Goal: Entertainment & Leisure: Consume media (video, audio)

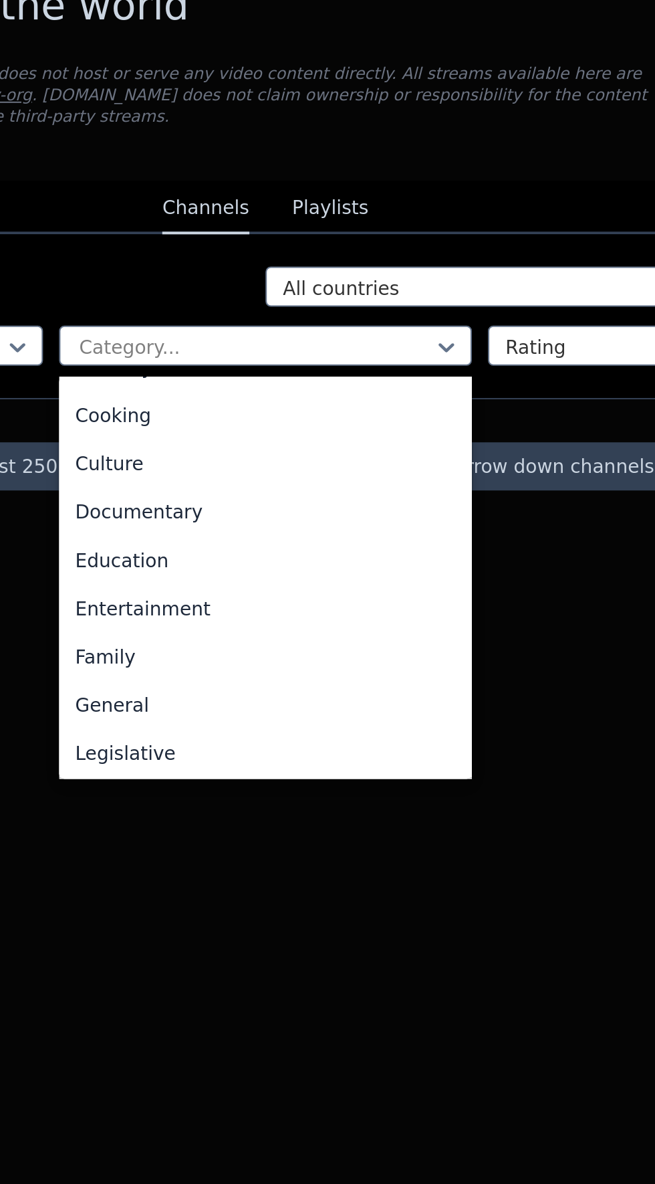
scroll to position [179, 0]
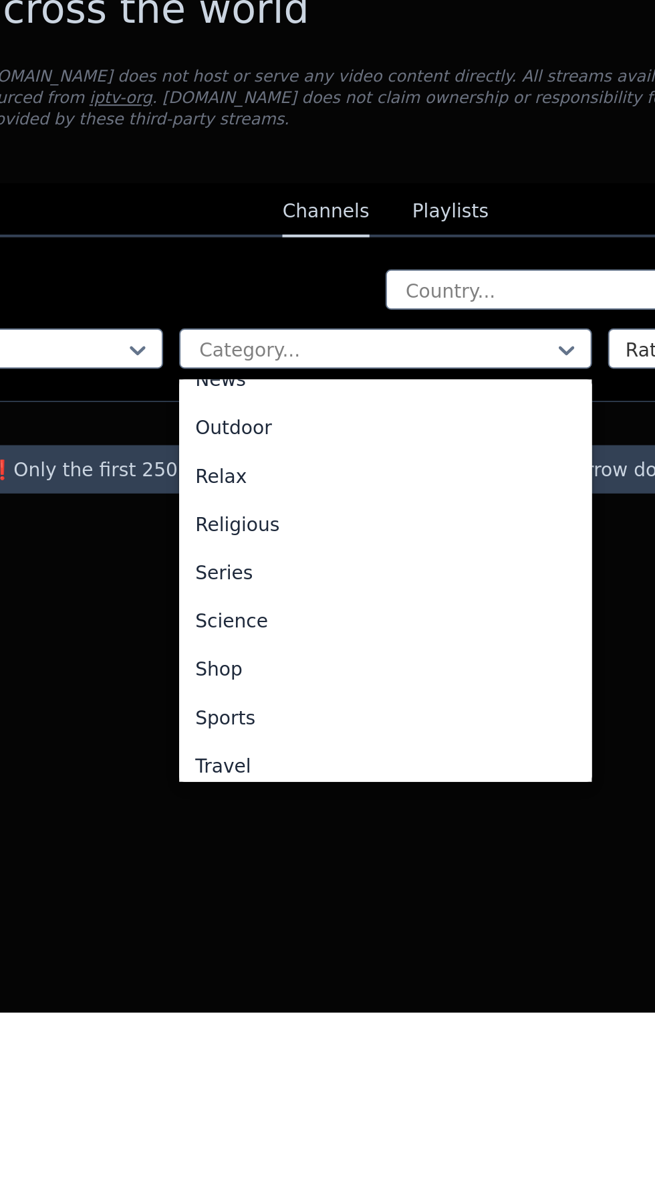
scroll to position [454, 0]
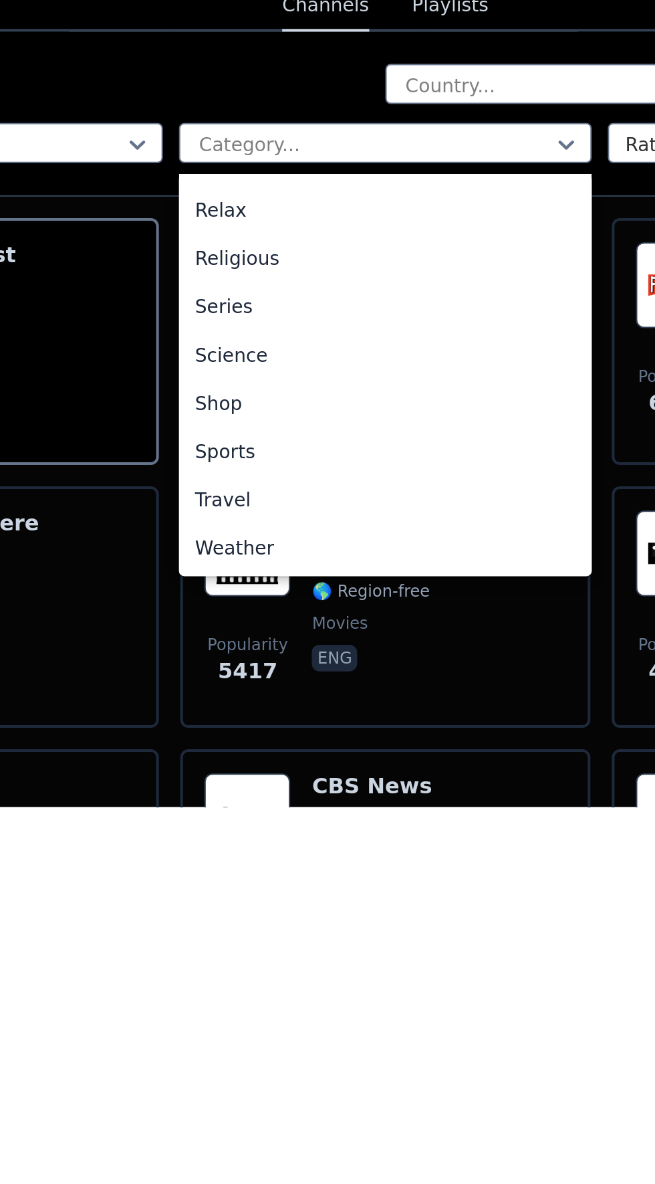
click at [246, 1002] on div "Sports" at bounding box center [328, 1006] width 206 height 24
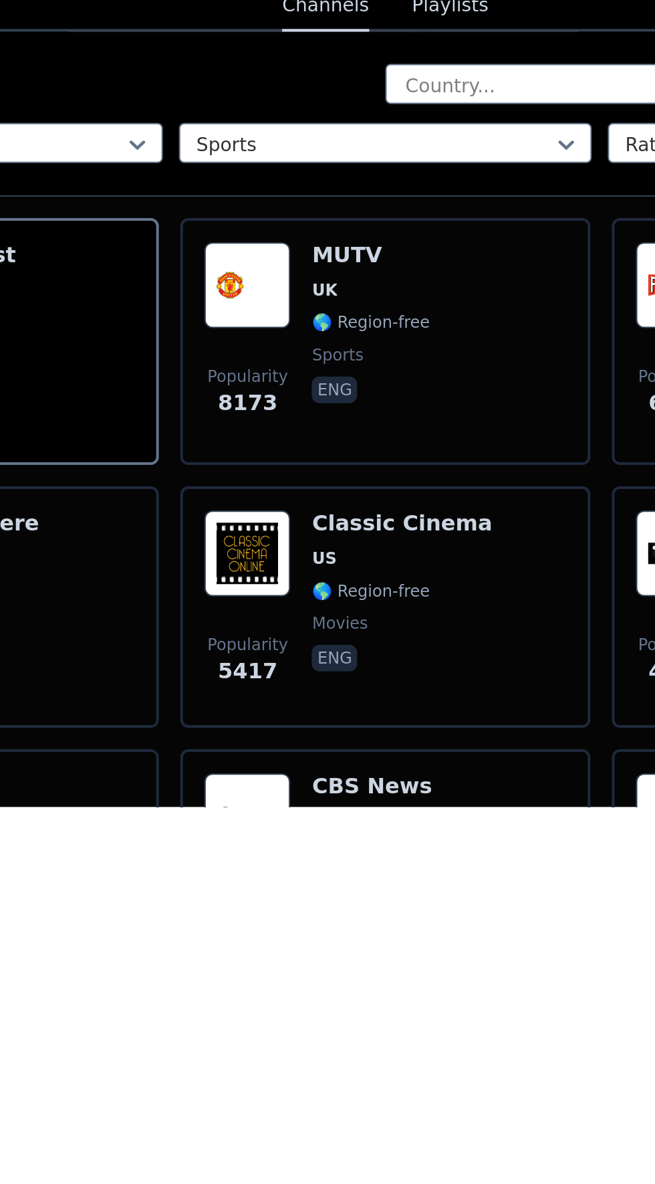
scroll to position [0, 0]
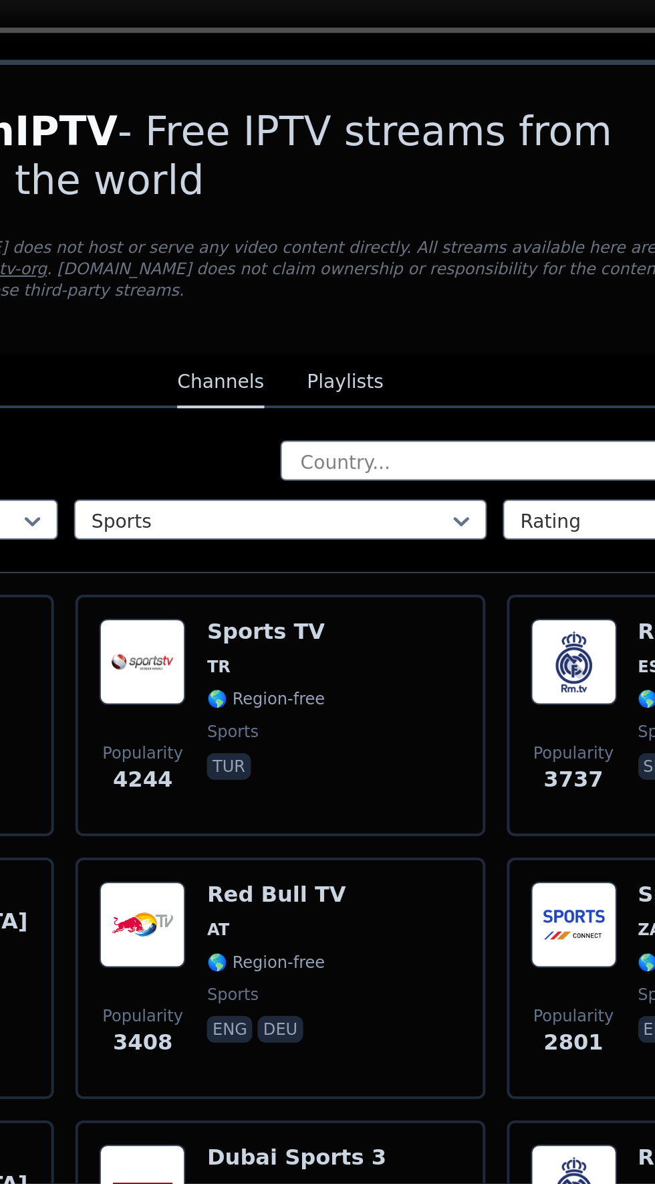
click at [366, 772] on button "Playlists" at bounding box center [360, 784] width 38 height 25
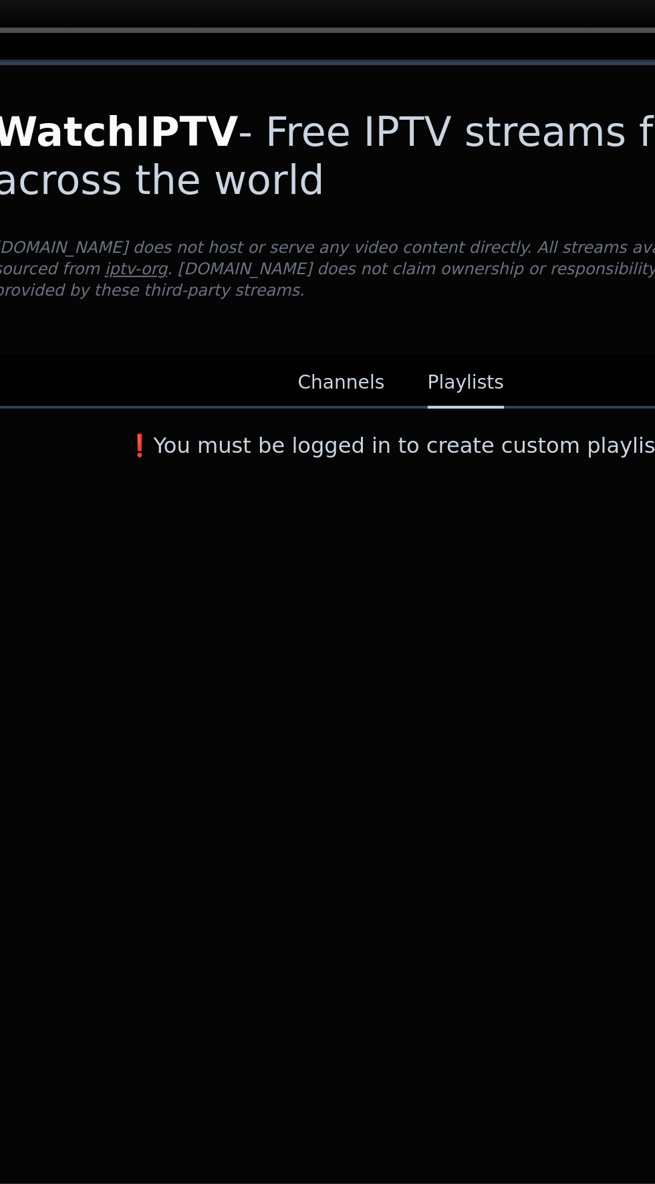
click at [308, 772] on button "Channels" at bounding box center [297, 784] width 43 height 25
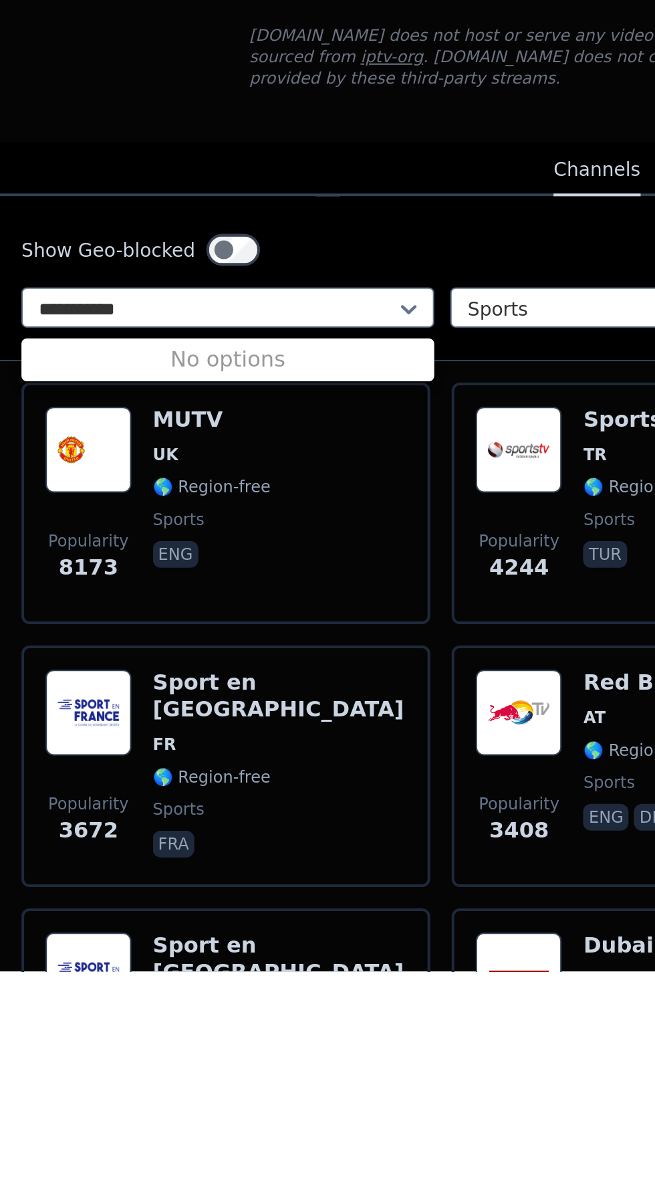
type input "**********"
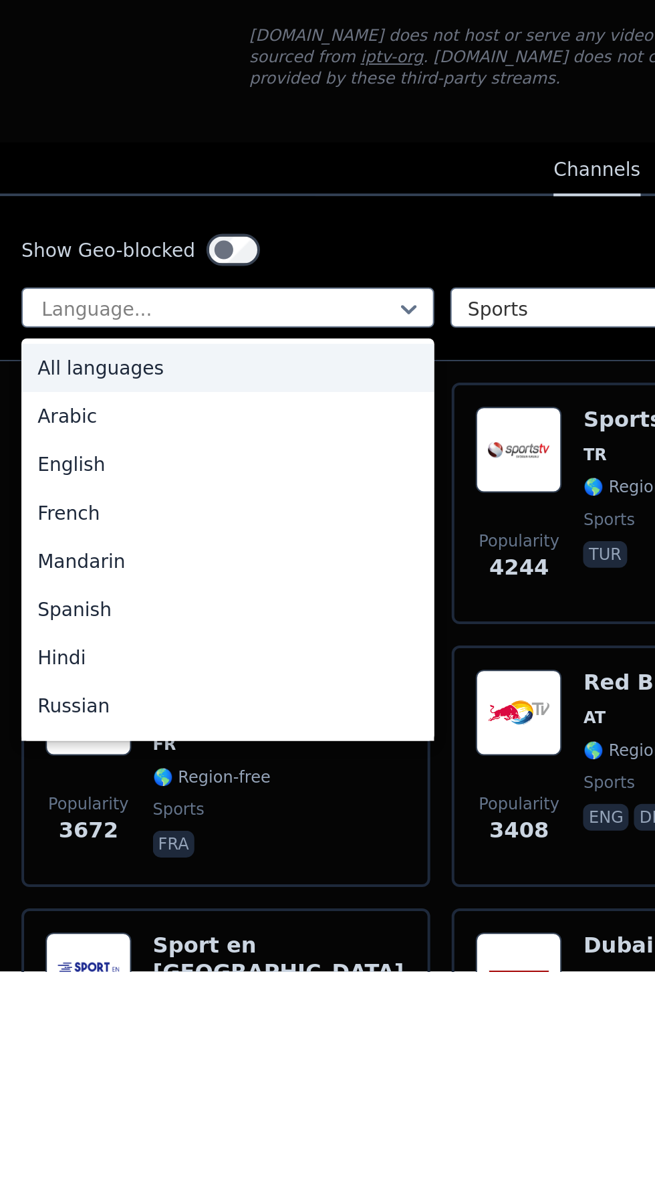
click at [29, 900] on div "Arabic" at bounding box center [114, 907] width 206 height 24
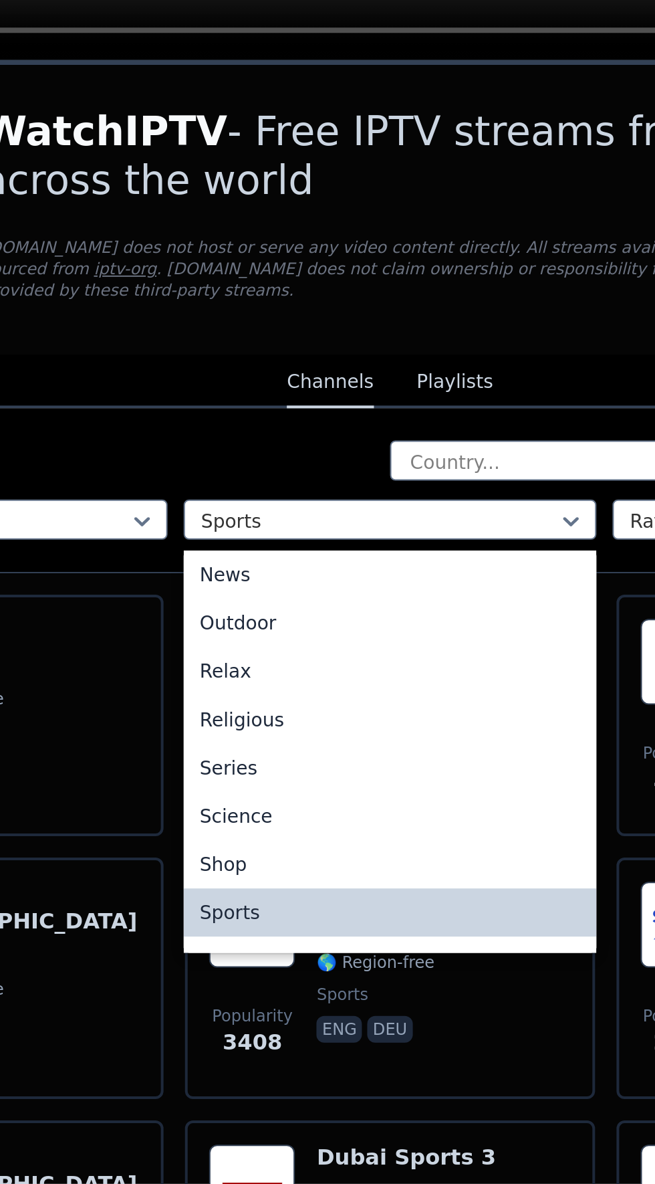
click at [301, 1038] on div "Sports" at bounding box center [328, 1049] width 206 height 24
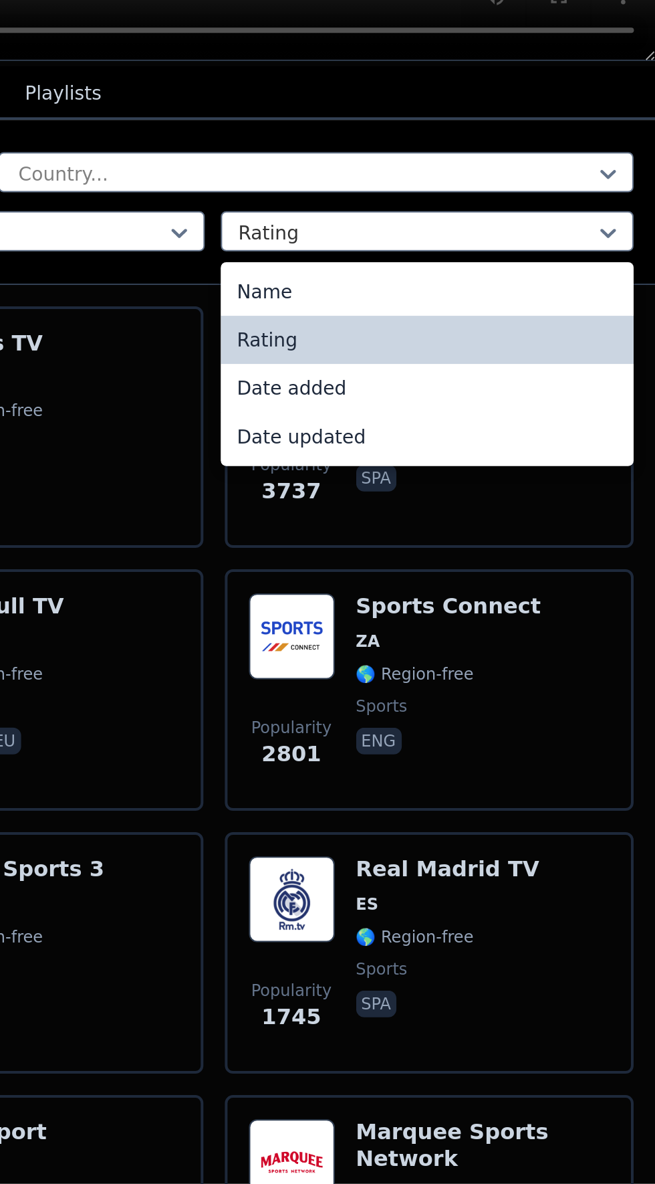
scroll to position [143, 0]
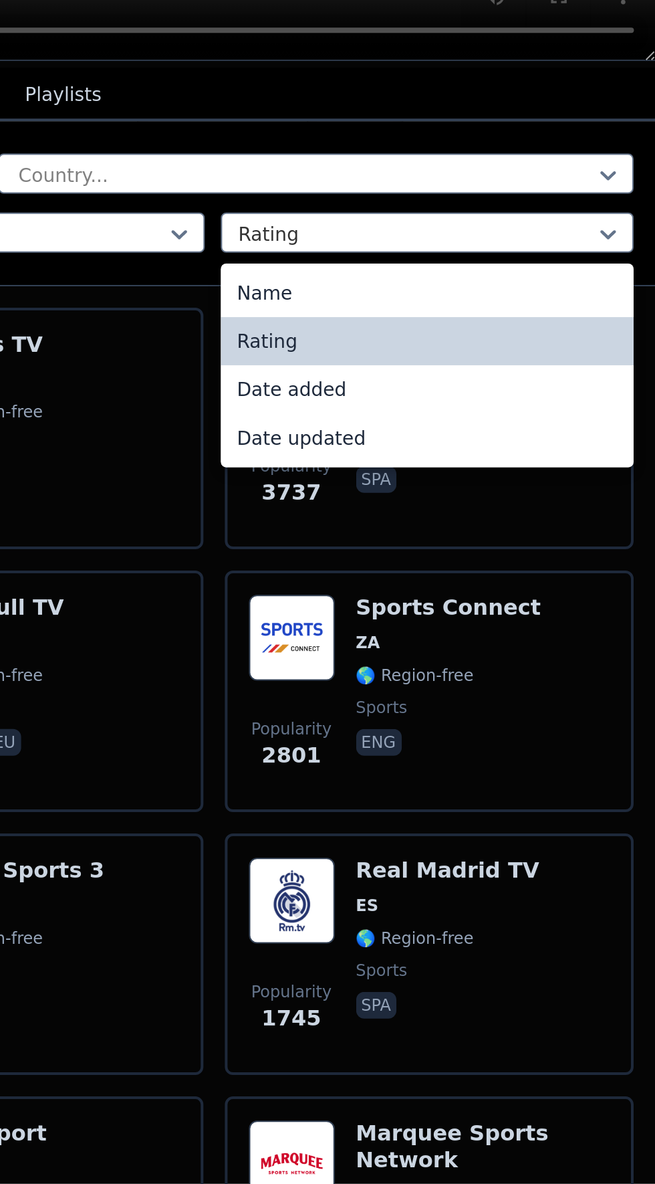
click at [463, 735] on div "Name" at bounding box center [542, 740] width 206 height 24
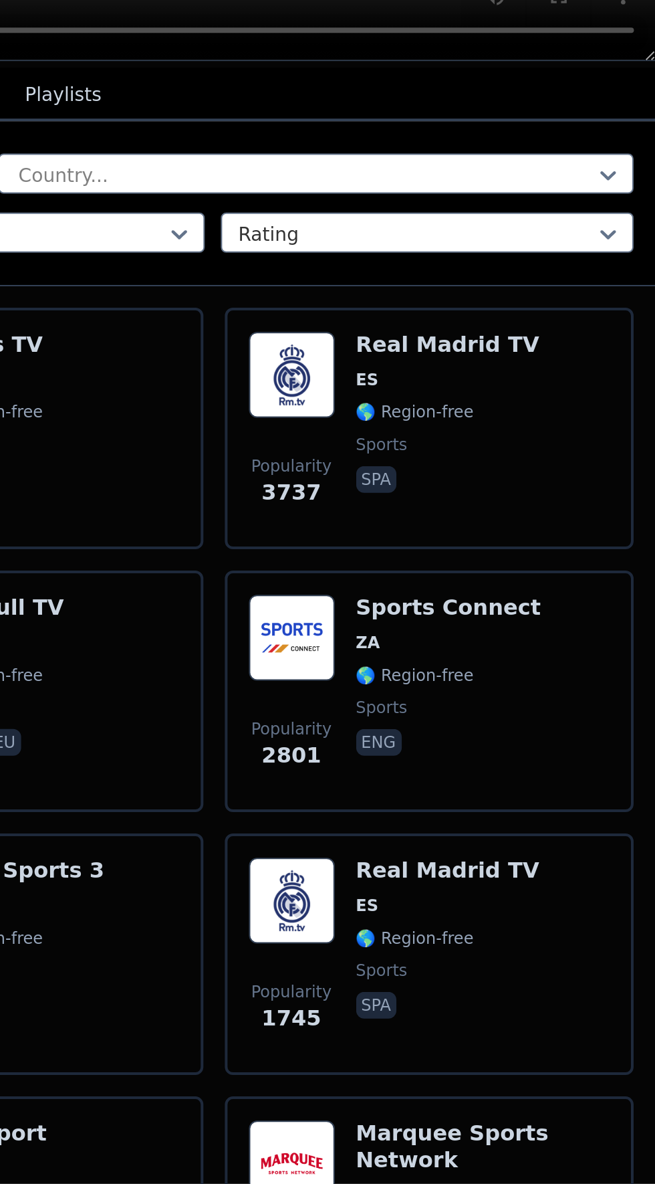
scroll to position [0, 0]
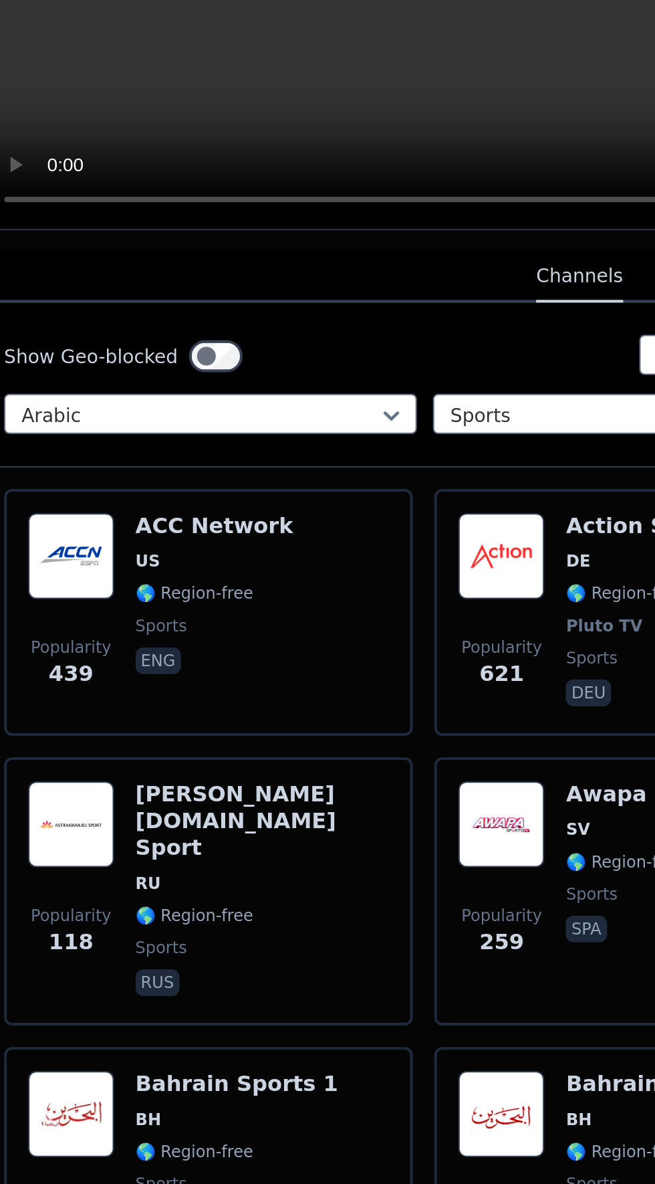
scroll to position [138, 0]
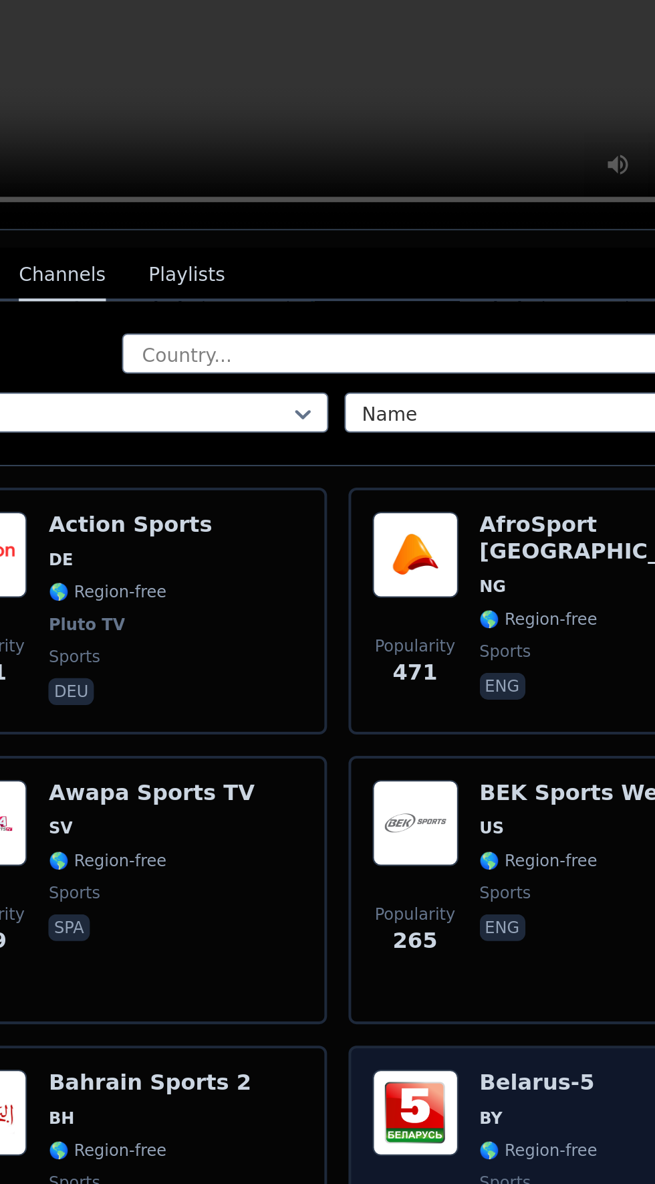
click at [517, 1043] on h6 "Belarus-5" at bounding box center [535, 1049] width 59 height 13
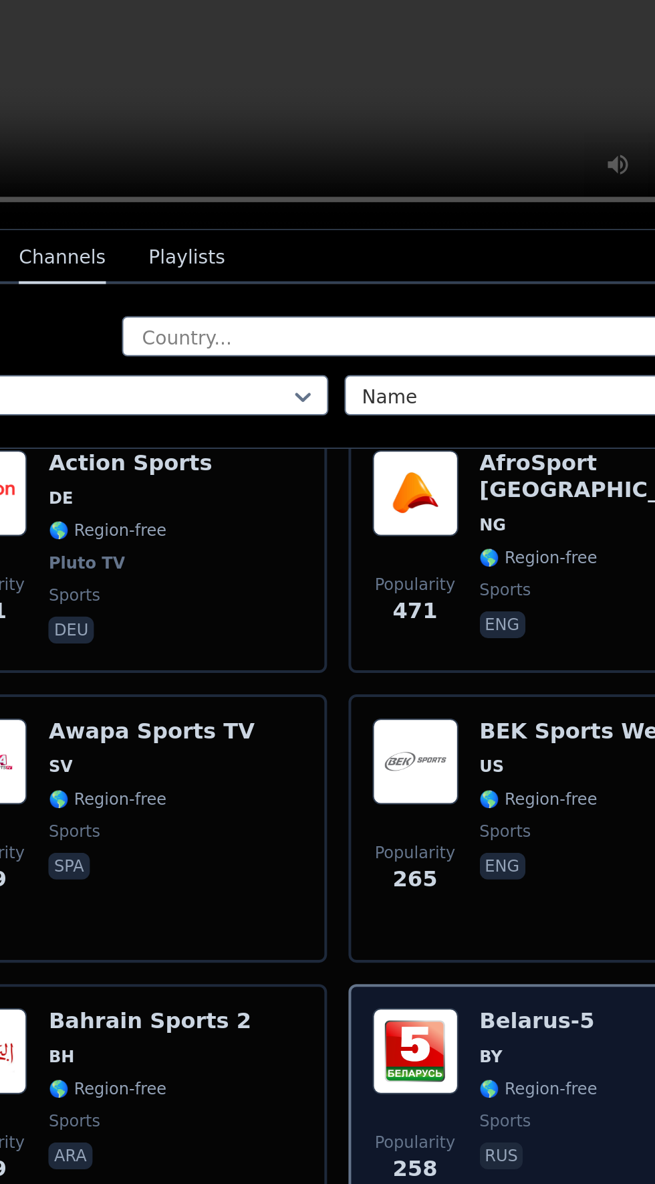
scroll to position [204, 0]
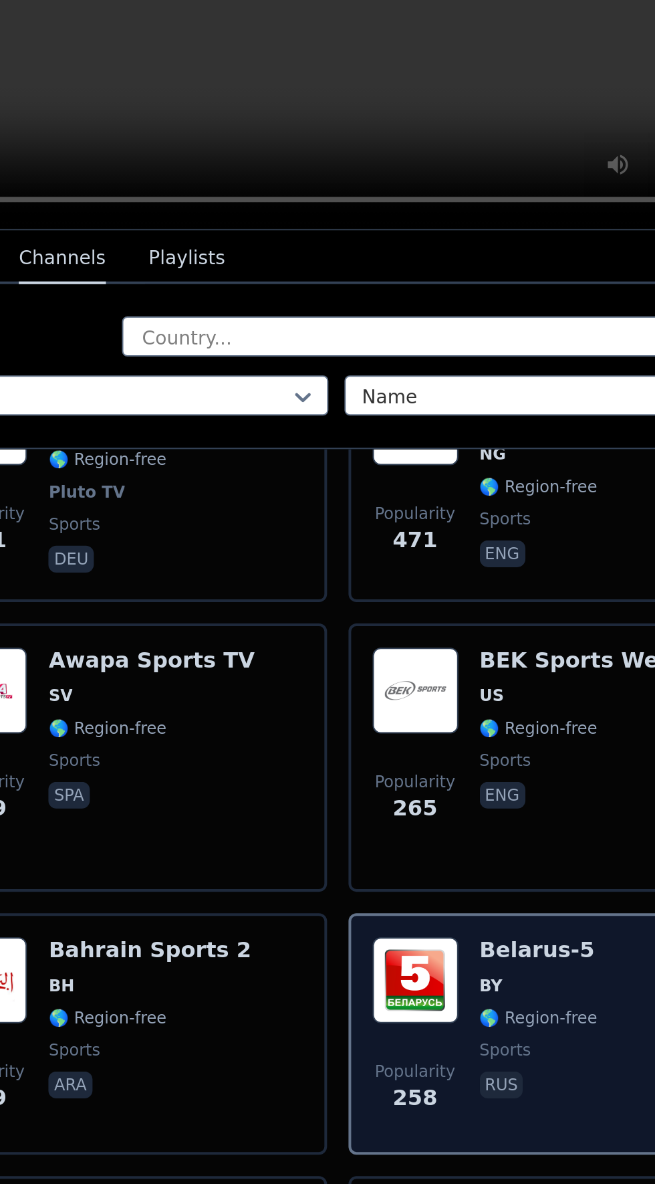
click at [481, 979] on img at bounding box center [474, 997] width 43 height 43
click at [535, 964] on div "Popularity 258 Belarus-5 BY 🌎 Region-free sports rus" at bounding box center [543, 1024] width 204 height 120
